Goal: Find specific page/section: Find specific page/section

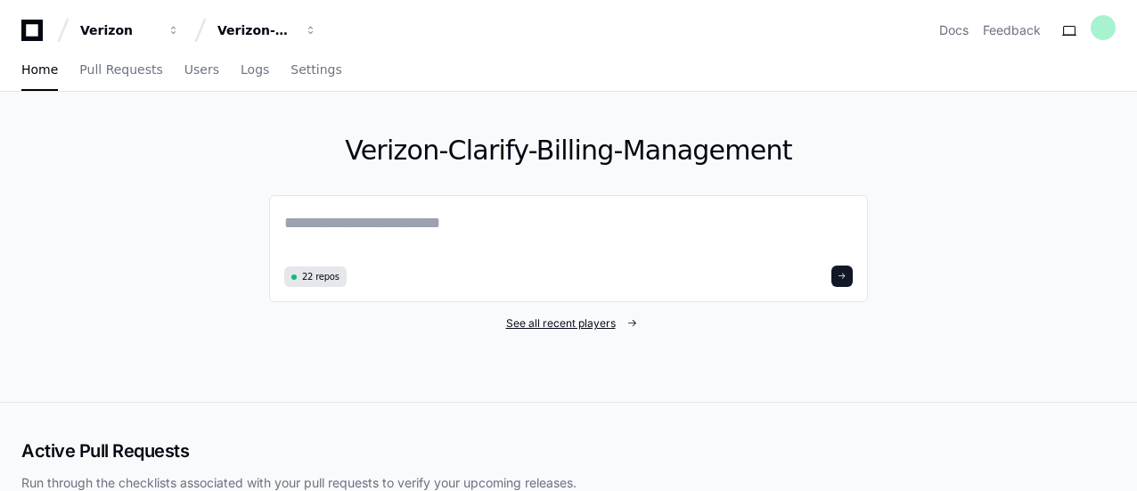
click at [571, 326] on span "See all recent players" at bounding box center [561, 323] width 110 height 14
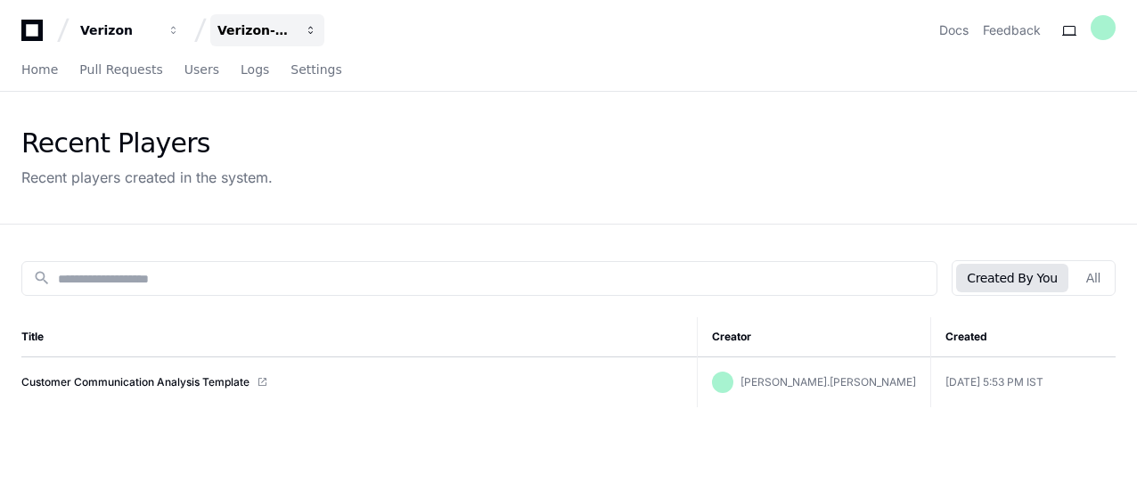
click at [310, 31] on span "button" at bounding box center [311, 30] width 12 height 12
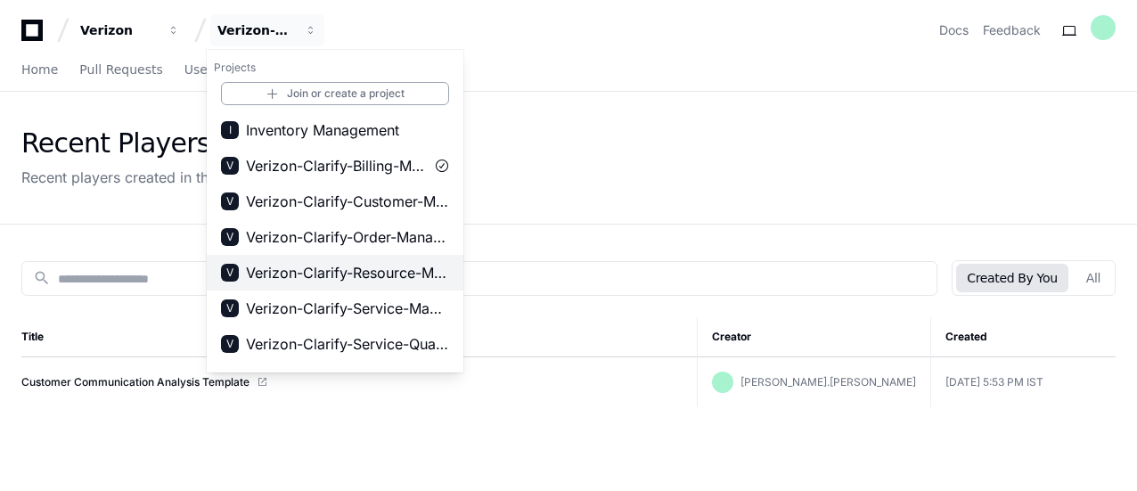
click at [368, 275] on span "Verizon-Clarify-Resource-Management" at bounding box center [347, 272] width 203 height 21
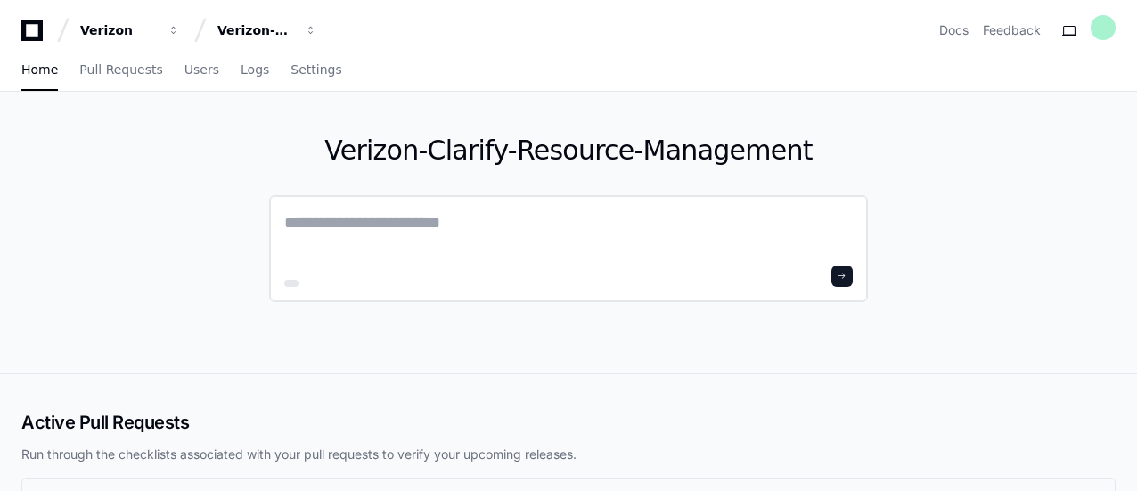
click at [406, 227] on textarea at bounding box center [568, 235] width 568 height 50
